Goal: Task Accomplishment & Management: Use online tool/utility

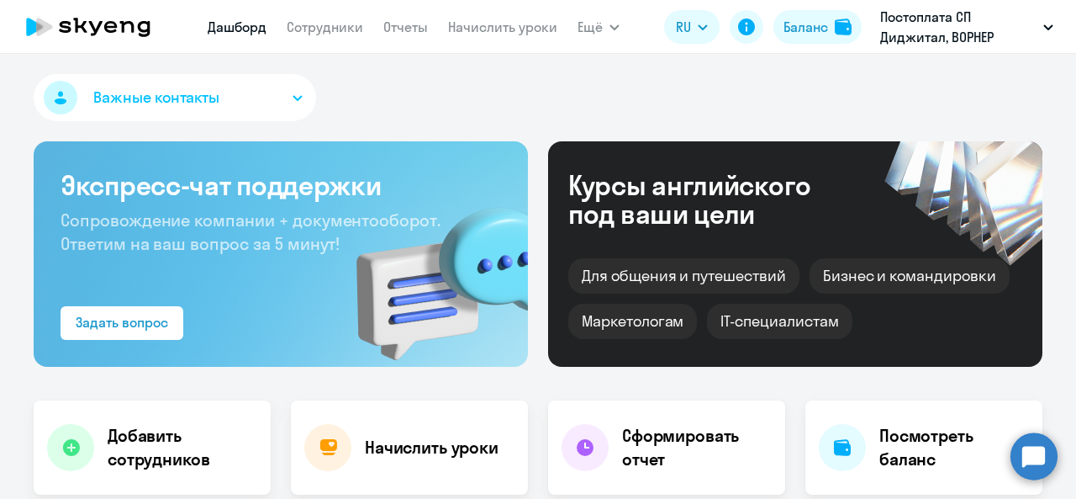
select select "30"
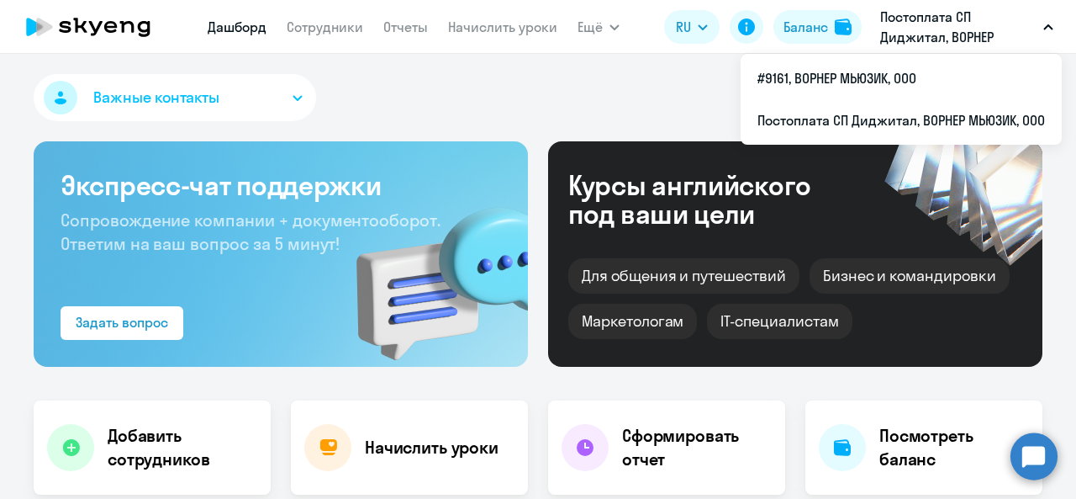
click at [954, 34] on p "Постоплата СП Диджитал, ВОРНЕР МЬЮЗИК, ООО" at bounding box center [958, 27] width 156 height 40
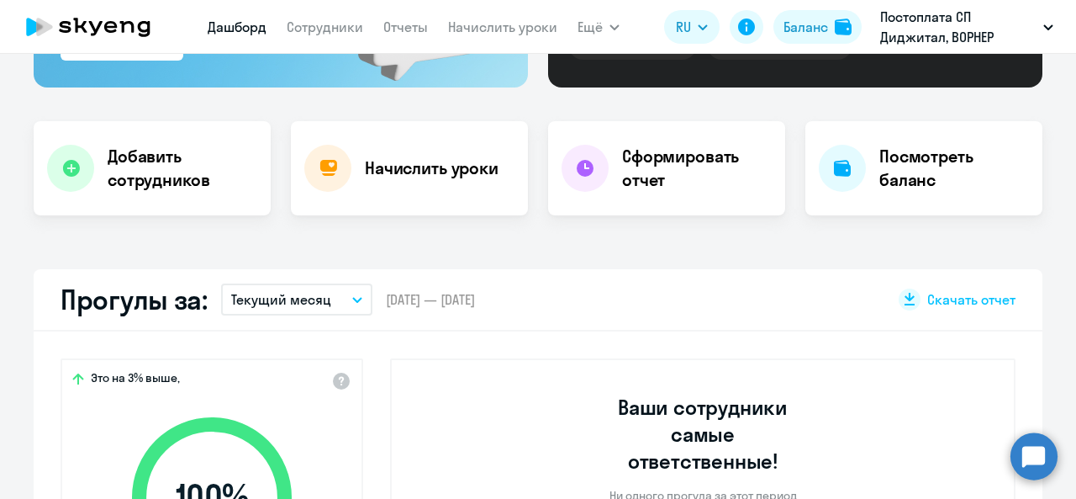
scroll to position [168, 0]
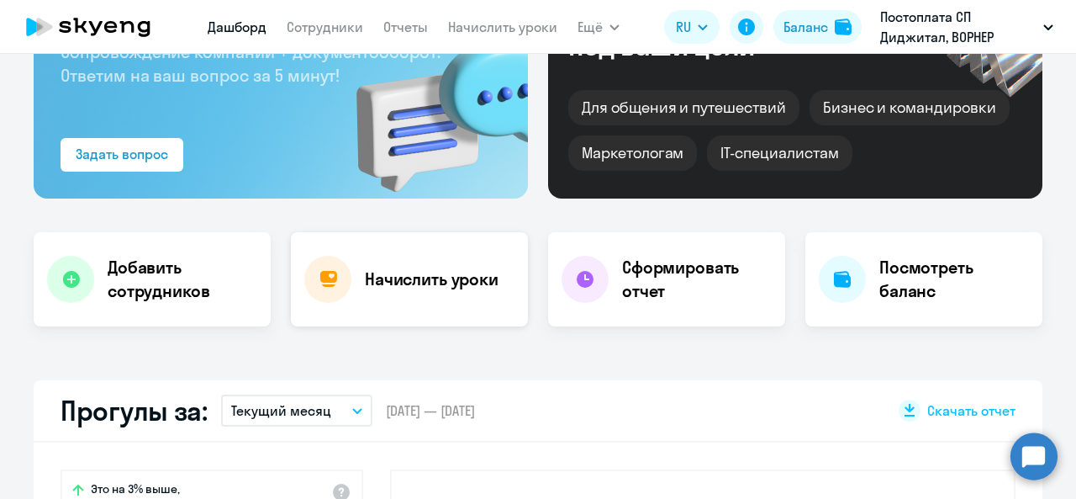
click at [430, 298] on div "Начислить уроки" at bounding box center [409, 279] width 237 height 94
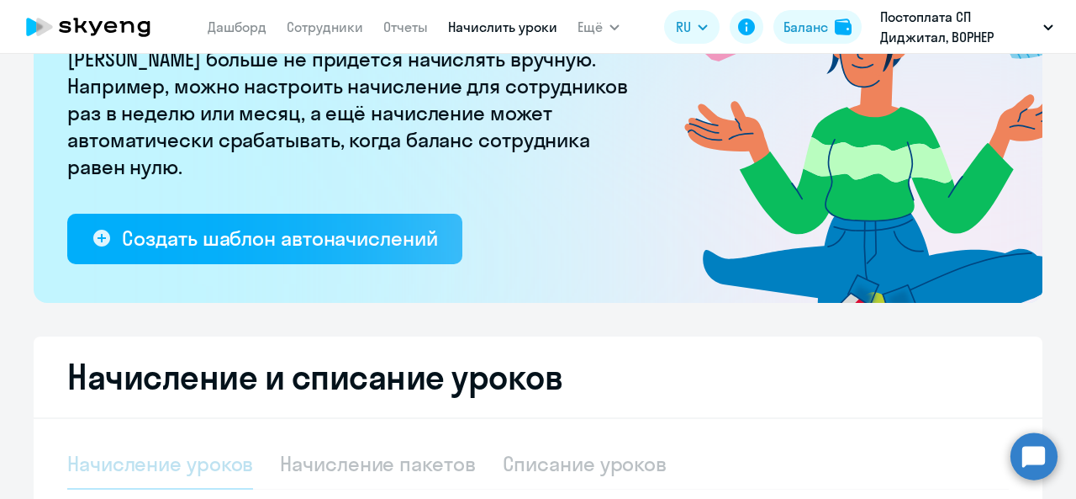
select select "10"
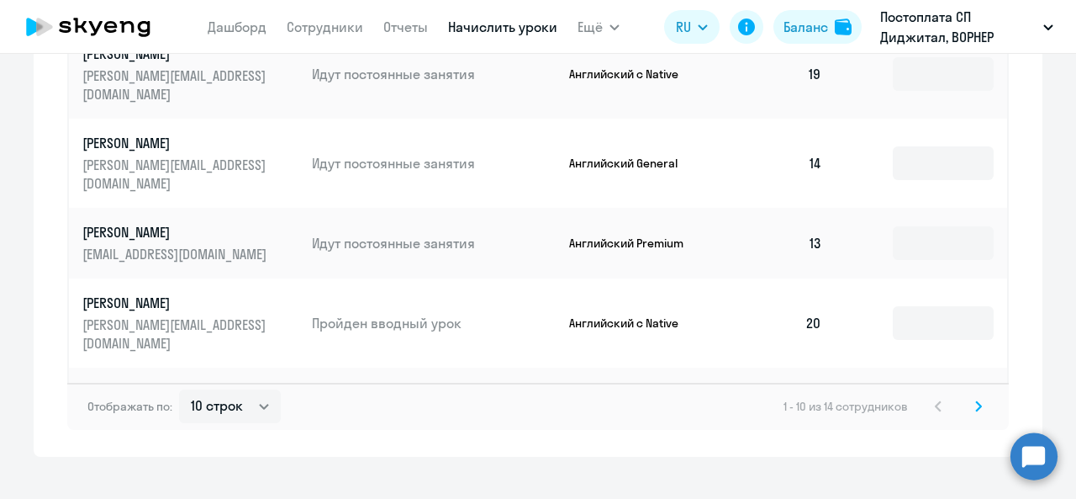
scroll to position [1251, 0]
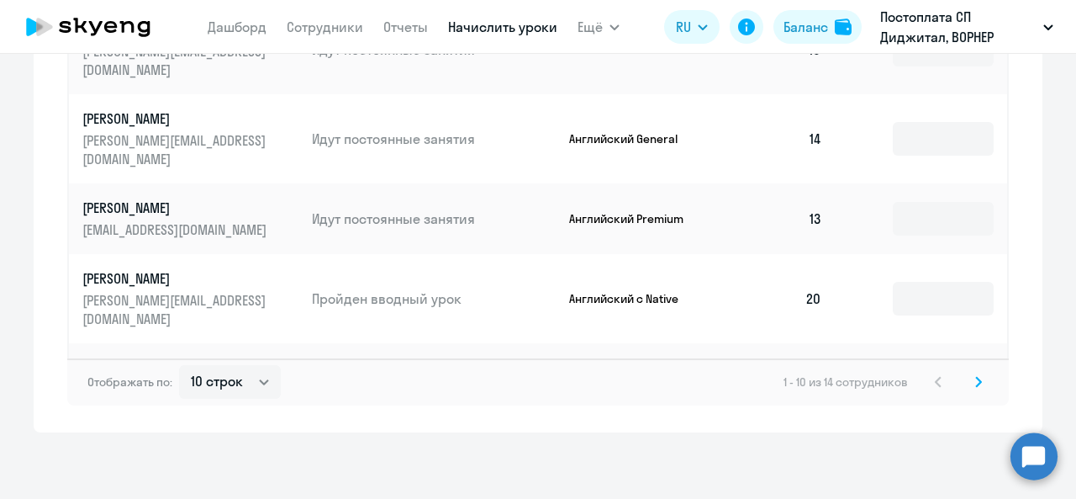
click at [975, 384] on icon at bounding box center [978, 382] width 7 height 12
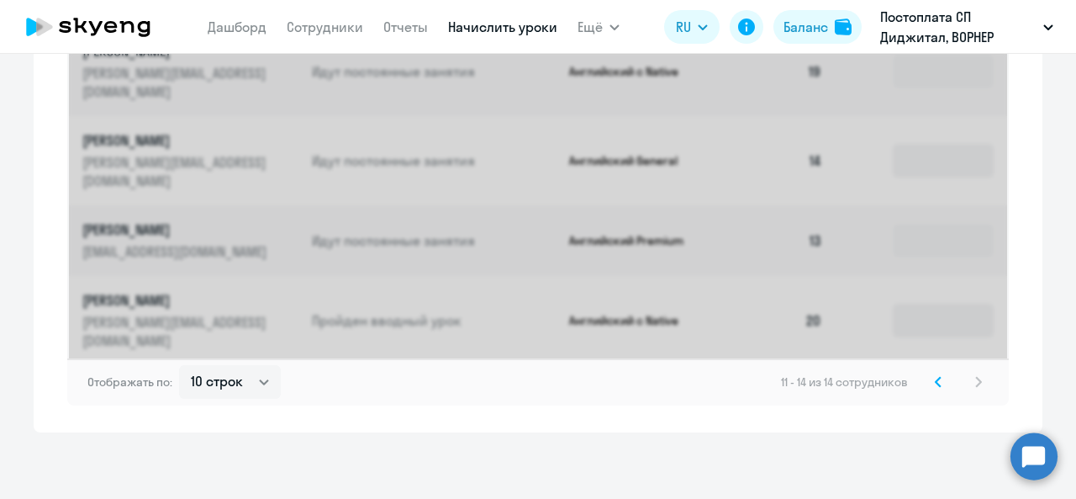
scroll to position [812, 0]
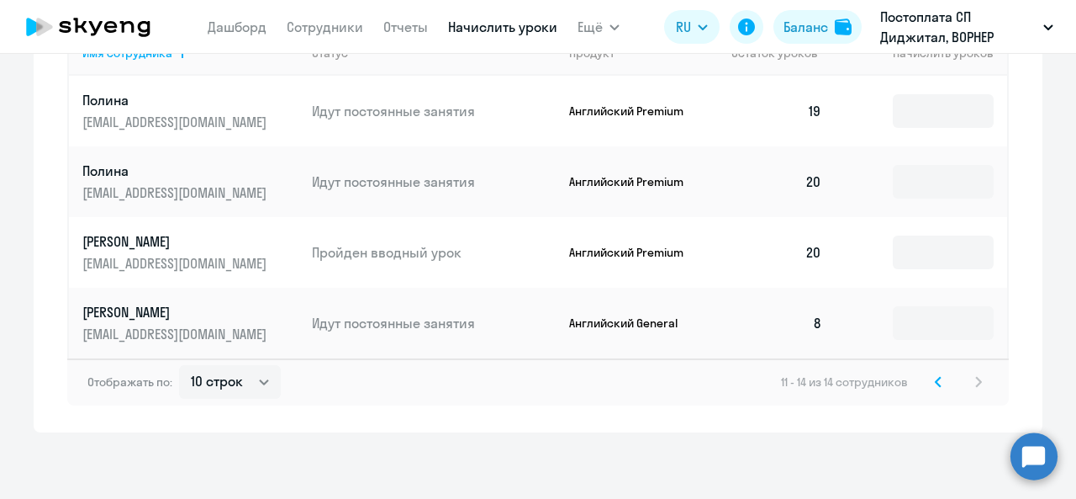
click at [972, 381] on div "11 - 14 из 14 сотрудников" at bounding box center [885, 382] width 208 height 20
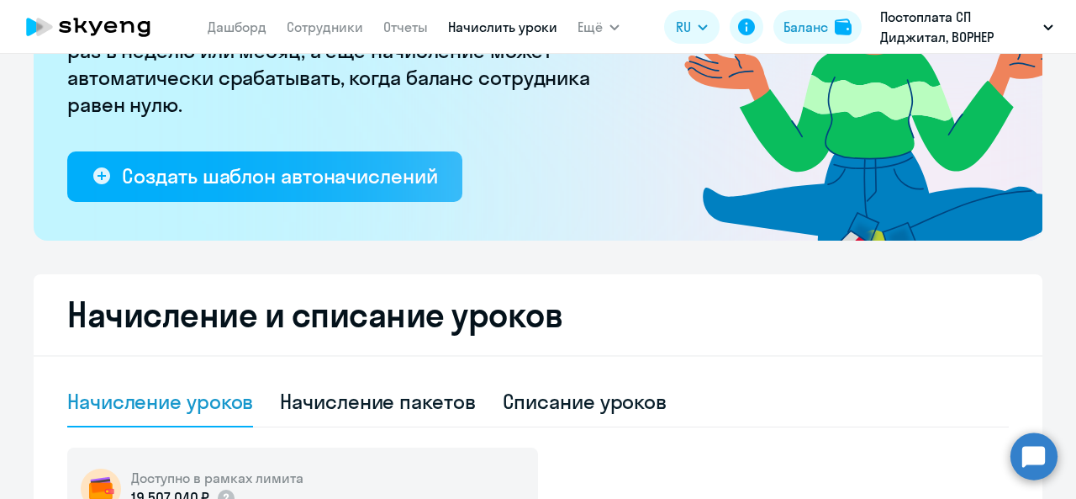
scroll to position [0, 0]
